Goal: Navigation & Orientation: Find specific page/section

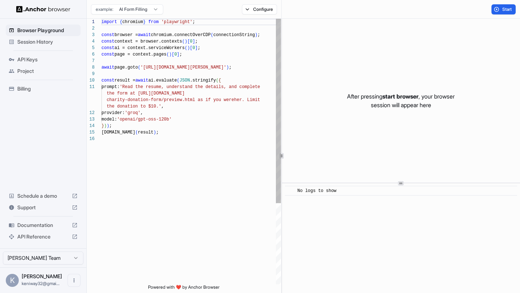
scroll to position [65, 0]
click at [405, 99] on span "start browser" at bounding box center [400, 96] width 36 height 7
click at [34, 59] on span "API Keys" at bounding box center [47, 59] width 60 height 7
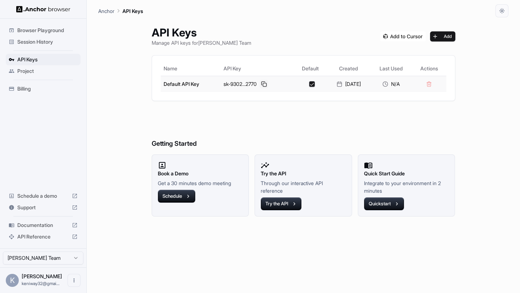
click at [260, 84] on button at bounding box center [264, 84] width 9 height 9
click at [39, 42] on span "Session History" at bounding box center [47, 41] width 60 height 7
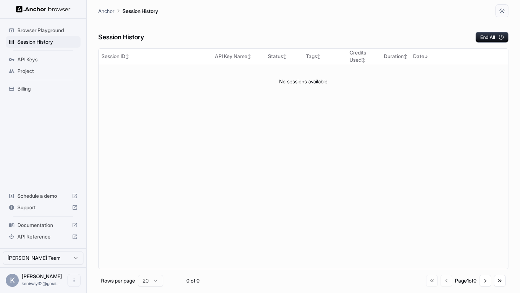
click at [39, 27] on span "Browser Playground" at bounding box center [47, 30] width 60 height 7
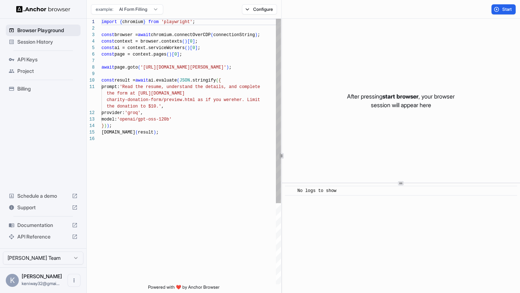
scroll to position [65, 0]
click at [499, 14] on button "Start" at bounding box center [503, 9] width 24 height 10
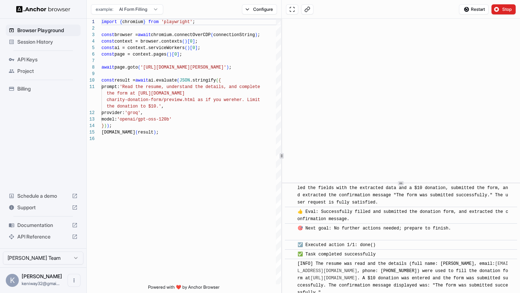
scroll to position [1406, 0]
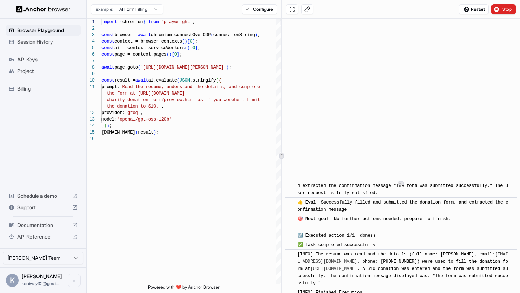
click at [34, 89] on span "Billing" at bounding box center [47, 88] width 60 height 7
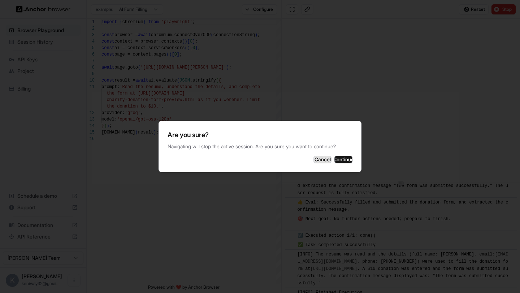
click at [313, 160] on button "Cancel" at bounding box center [322, 159] width 18 height 7
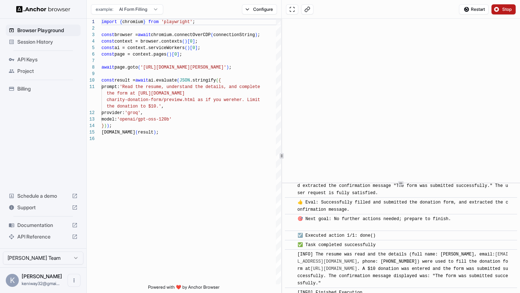
click at [503, 8] on span "Stop" at bounding box center [507, 9] width 10 height 6
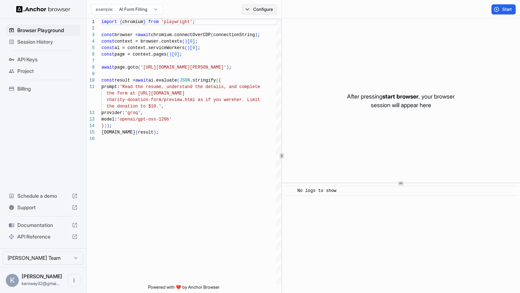
click at [258, 12] on button "Configure" at bounding box center [259, 9] width 35 height 10
click at [44, 41] on span "Session History" at bounding box center [47, 41] width 60 height 7
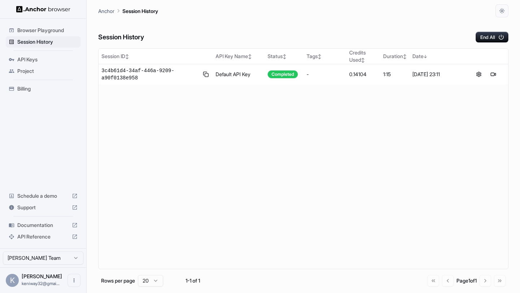
click at [29, 71] on span "Project" at bounding box center [47, 71] width 60 height 7
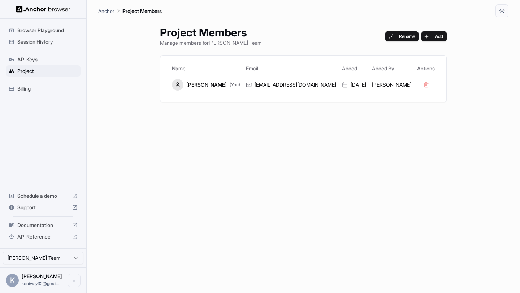
click at [36, 30] on span "Browser Playground" at bounding box center [47, 30] width 60 height 7
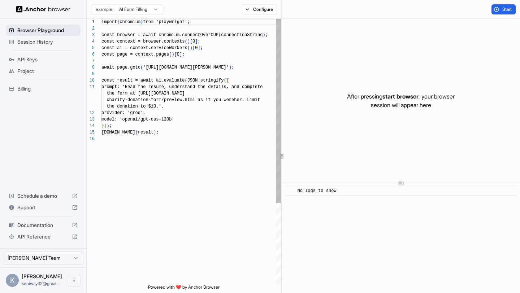
scroll to position [65, 0]
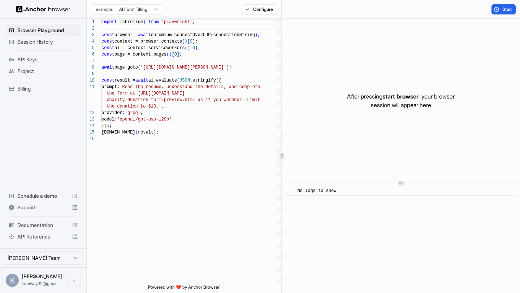
click at [36, 42] on span "Session History" at bounding box center [47, 41] width 60 height 7
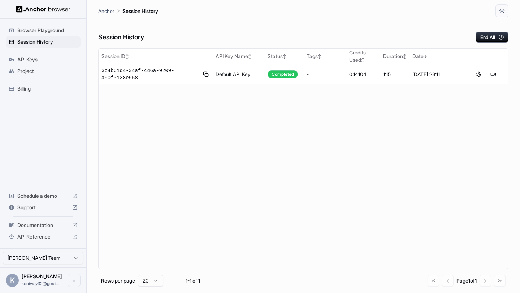
click at [35, 90] on span "Billing" at bounding box center [47, 88] width 60 height 7
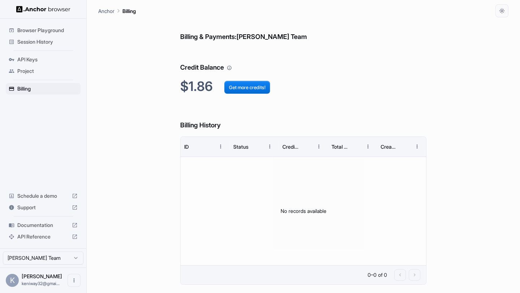
click at [40, 235] on span "API Reference" at bounding box center [43, 236] width 52 height 7
click at [29, 58] on span "API Keys" at bounding box center [47, 59] width 60 height 7
